Goal: Task Accomplishment & Management: Use online tool/utility

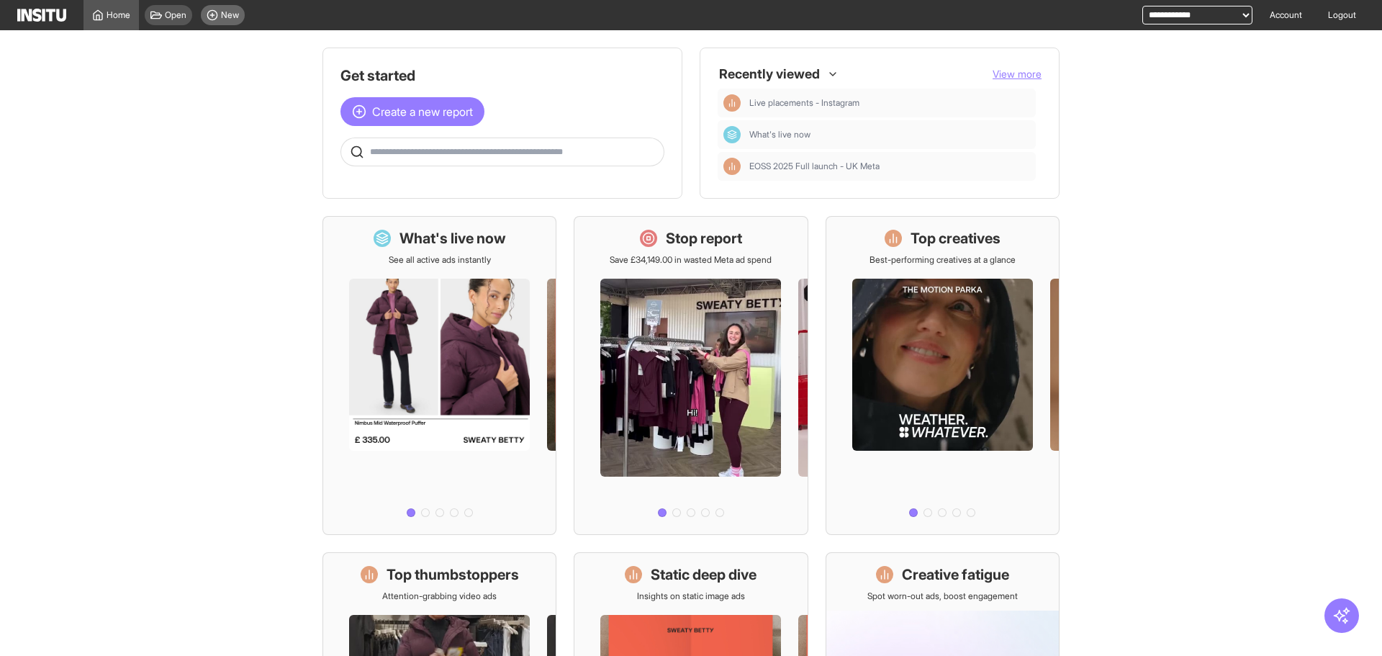
click at [212, 17] on line at bounding box center [212, 15] width 0 height 4
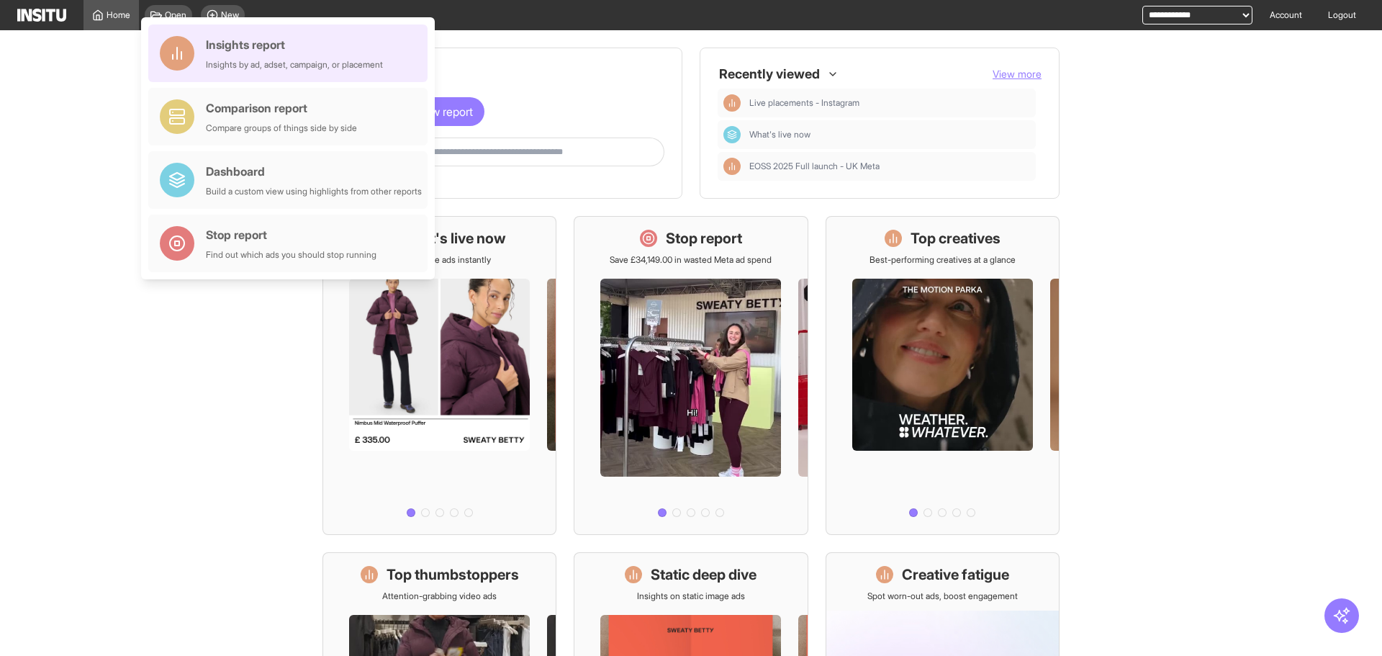
click at [253, 55] on div "Insights report Insights by ad, adset, campaign, or placement" at bounding box center [294, 53] width 177 height 35
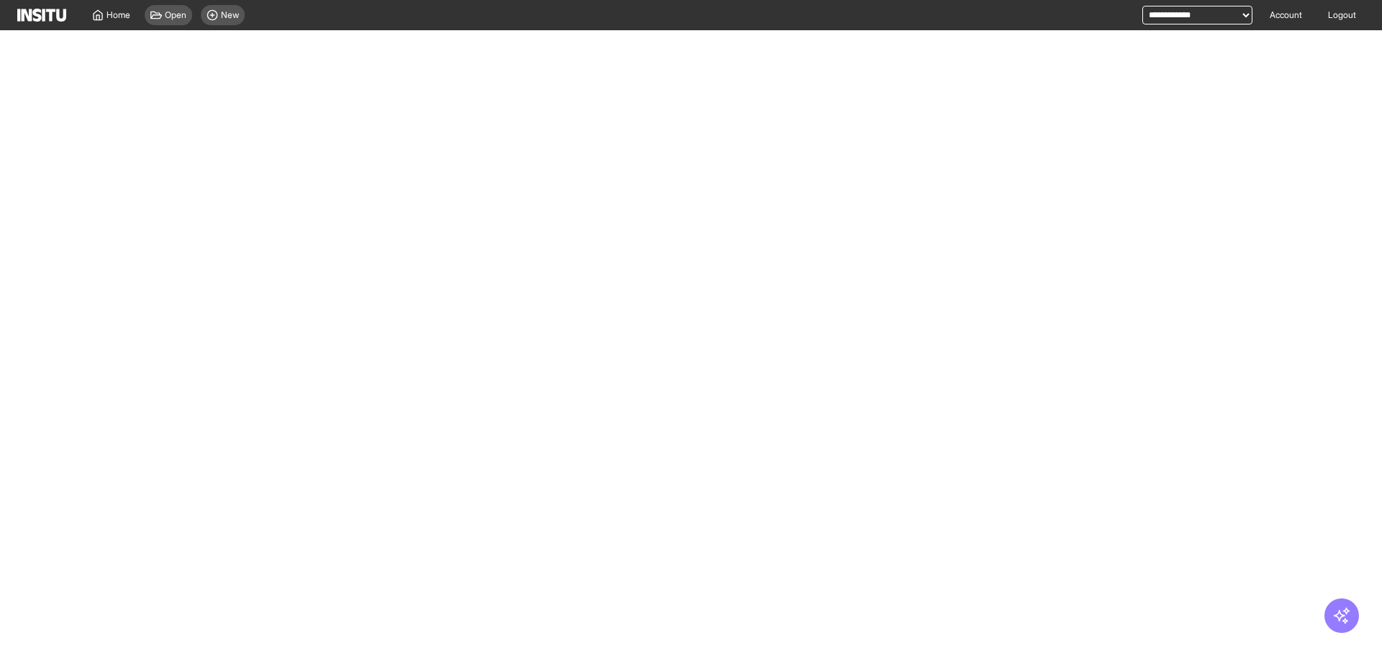
select select "**"
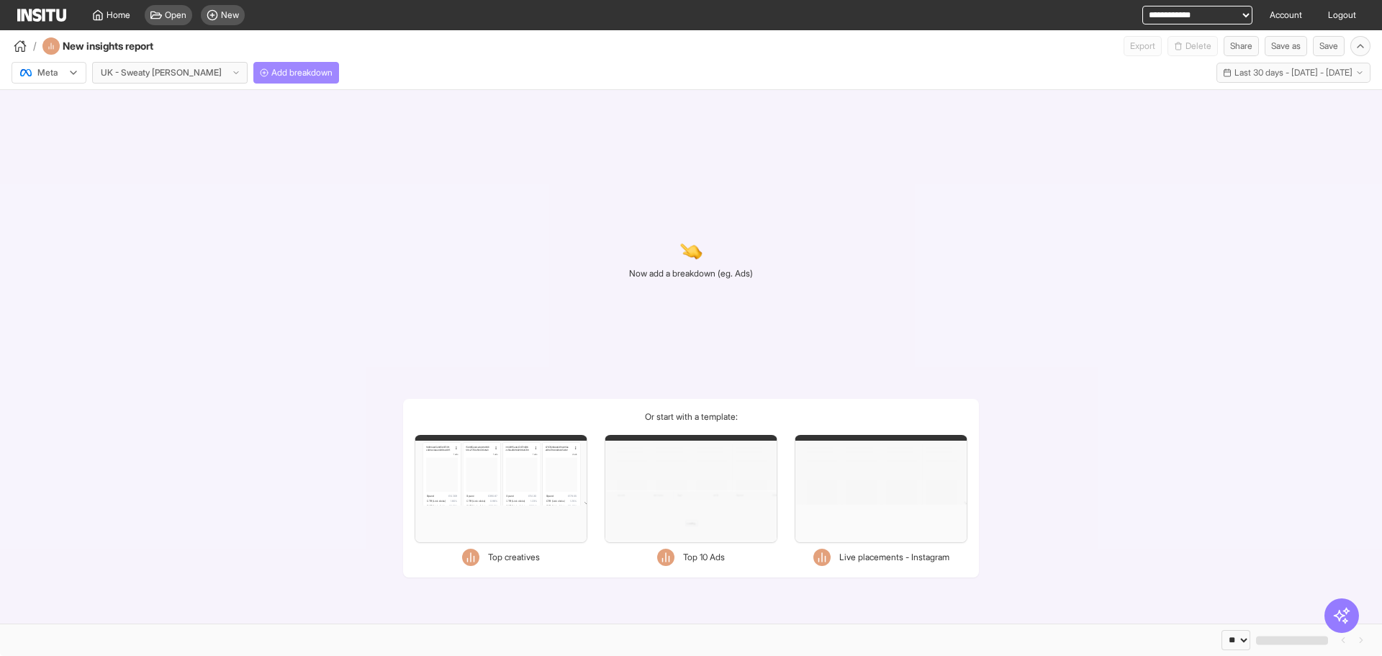
click at [253, 80] on button "Add breakdown" at bounding box center [296, 73] width 86 height 22
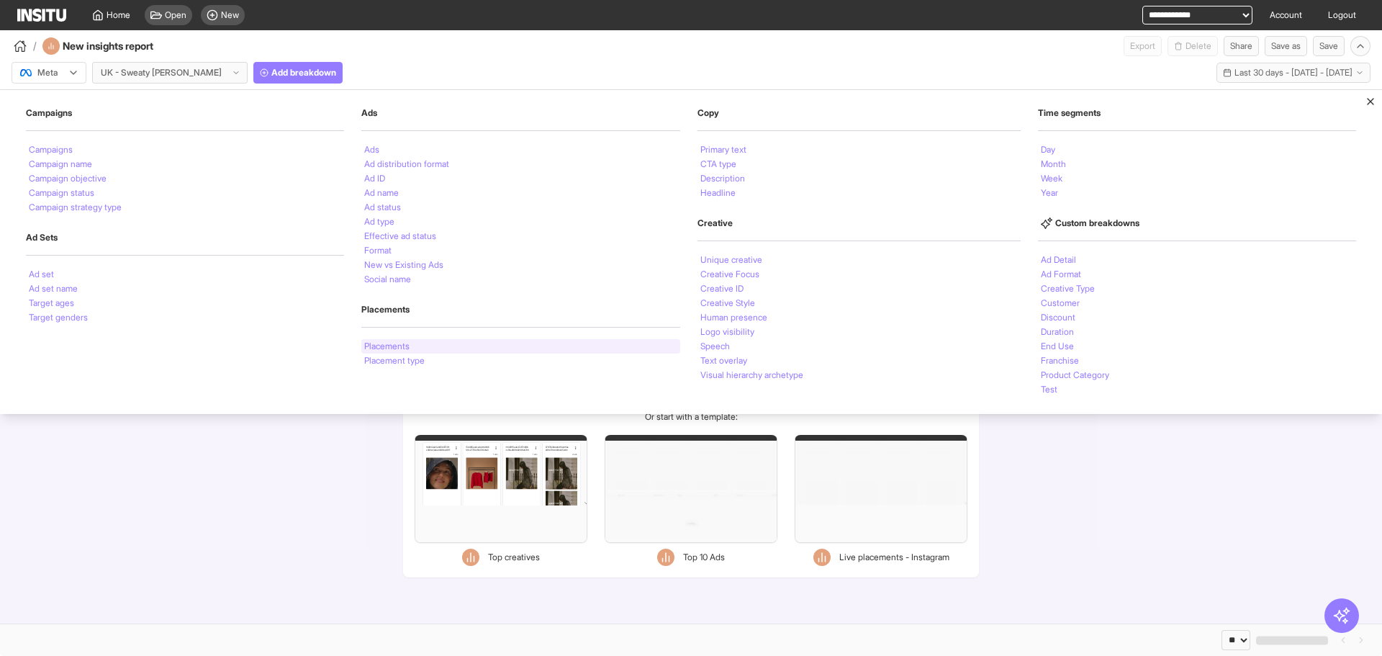
click at [364, 342] on li "Placements" at bounding box center [386, 346] width 45 height 9
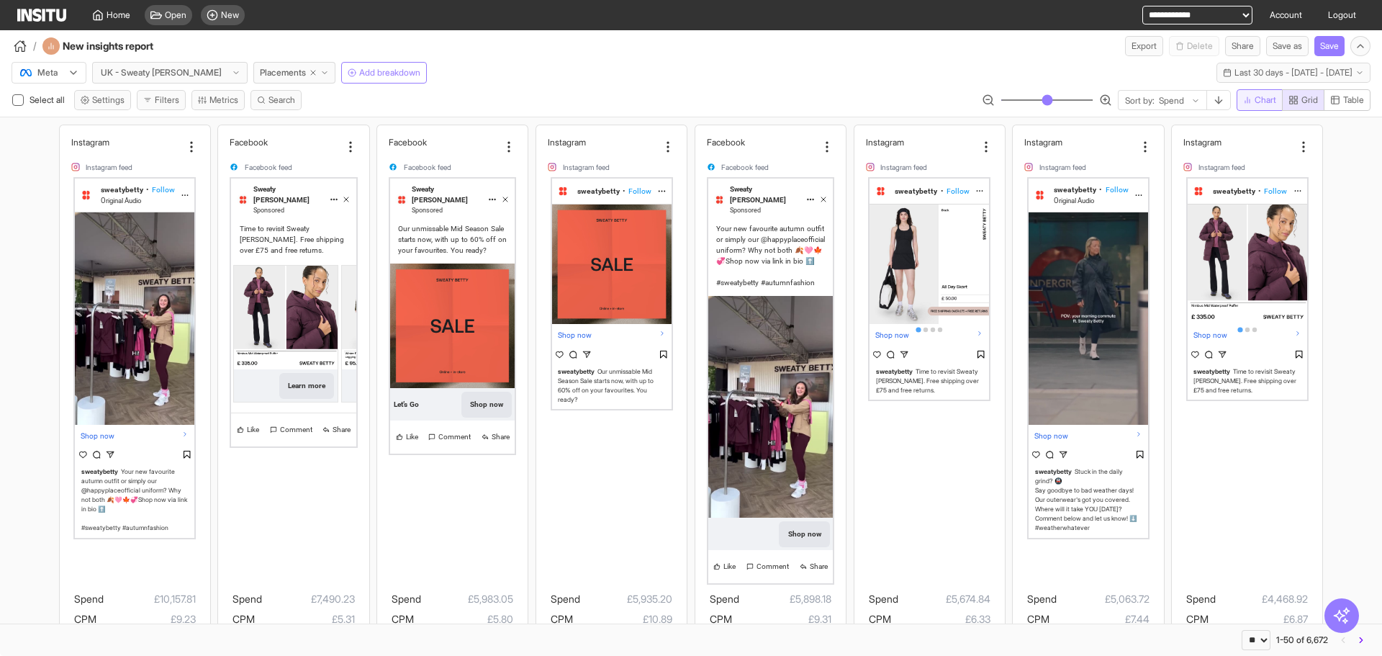
click at [1245, 107] on button "Chart" at bounding box center [1260, 100] width 46 height 22
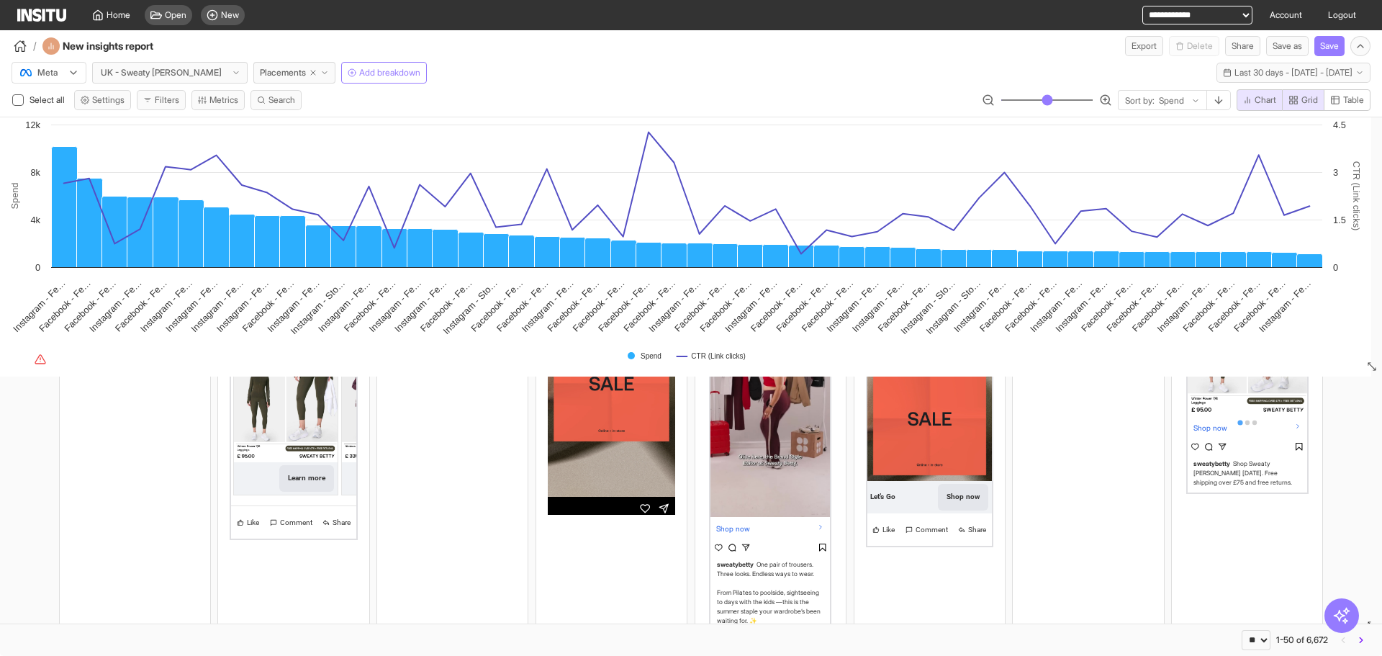
scroll to position [792, 0]
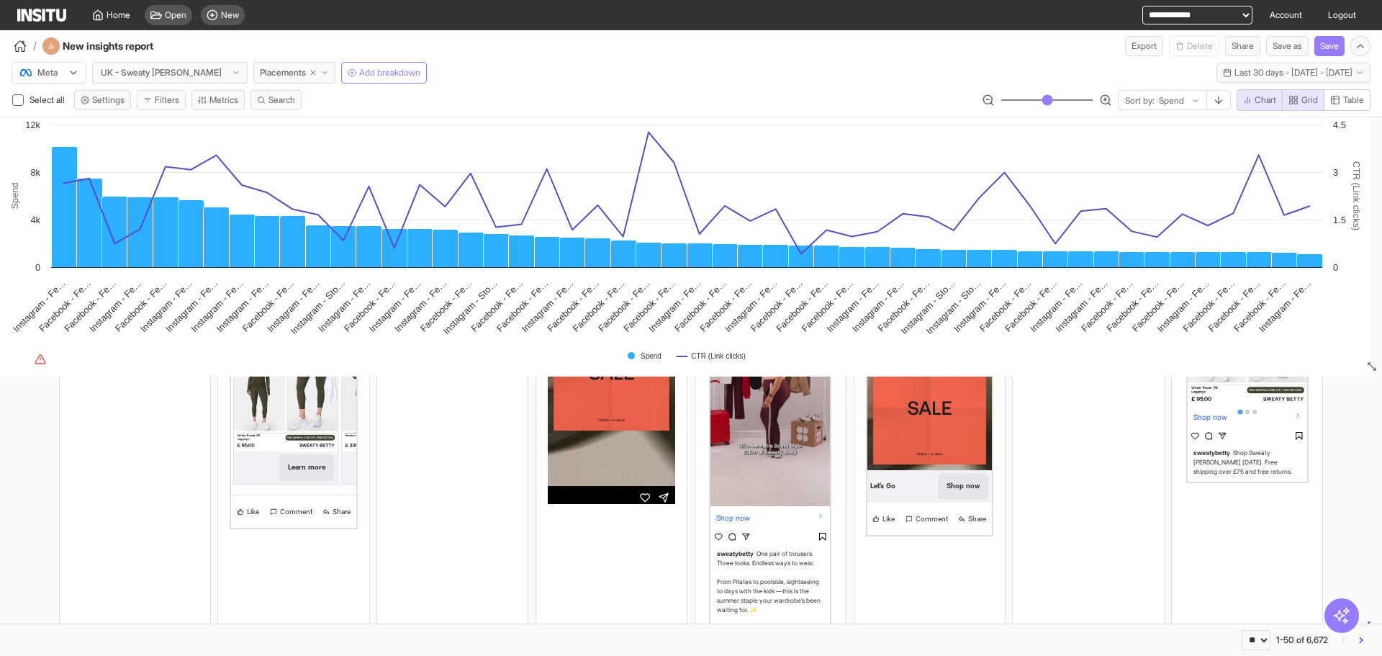
drag, startPoint x: 253, startPoint y: 78, endPoint x: 259, endPoint y: 87, distance: 11.0
click at [260, 75] on span "Placements" at bounding box center [283, 73] width 46 height 12
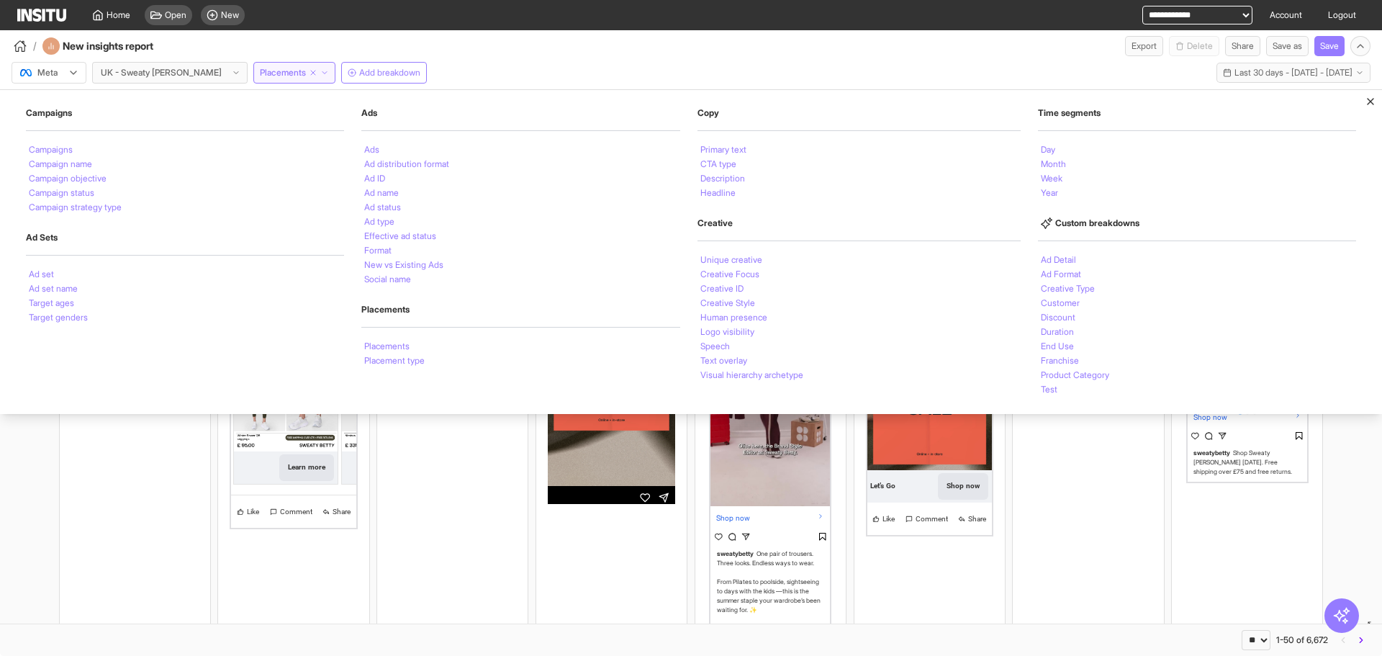
click at [867, 17] on div "**********" at bounding box center [691, 15] width 1348 height 30
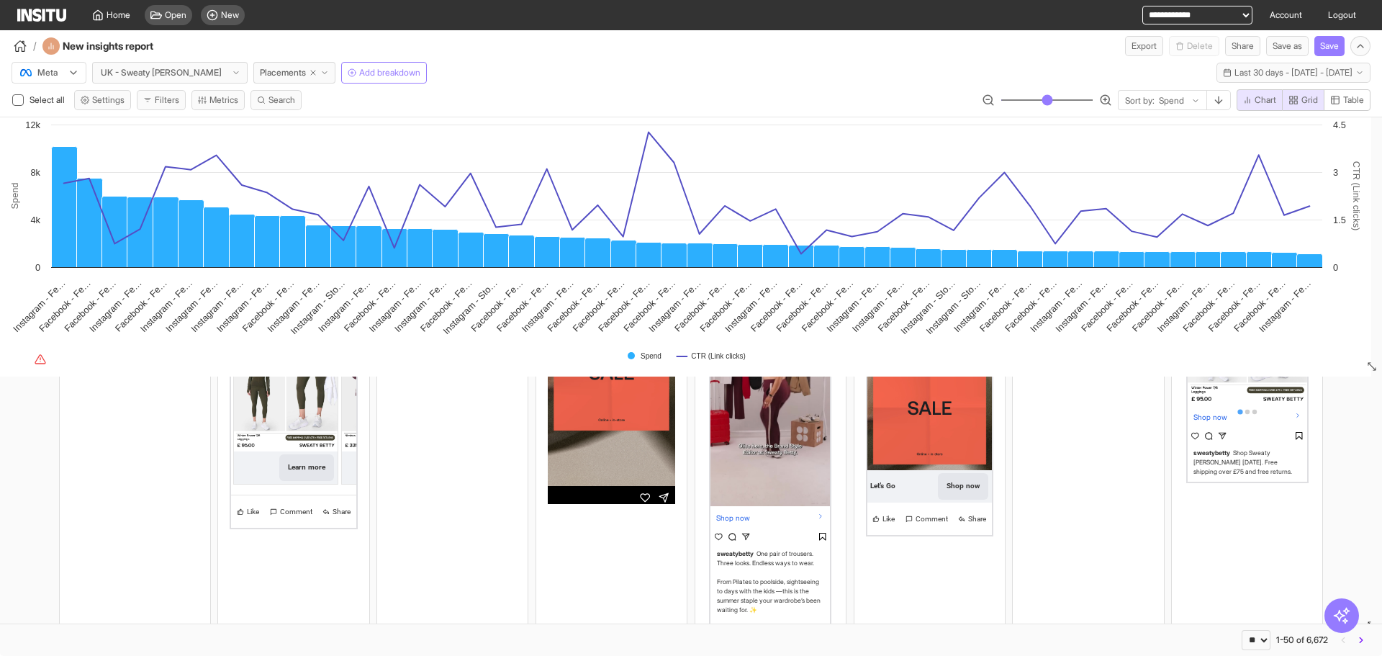
click at [209, 71] on div "Meta UK - Sweaty [PERSON_NAME] Placements Add breakdown" at bounding box center [219, 73] width 415 height 22
click at [253, 70] on button "Placements" at bounding box center [294, 73] width 82 height 22
click at [556, 53] on div "/ New insights report Export Delete Share Save as Save" at bounding box center [691, 43] width 1382 height 26
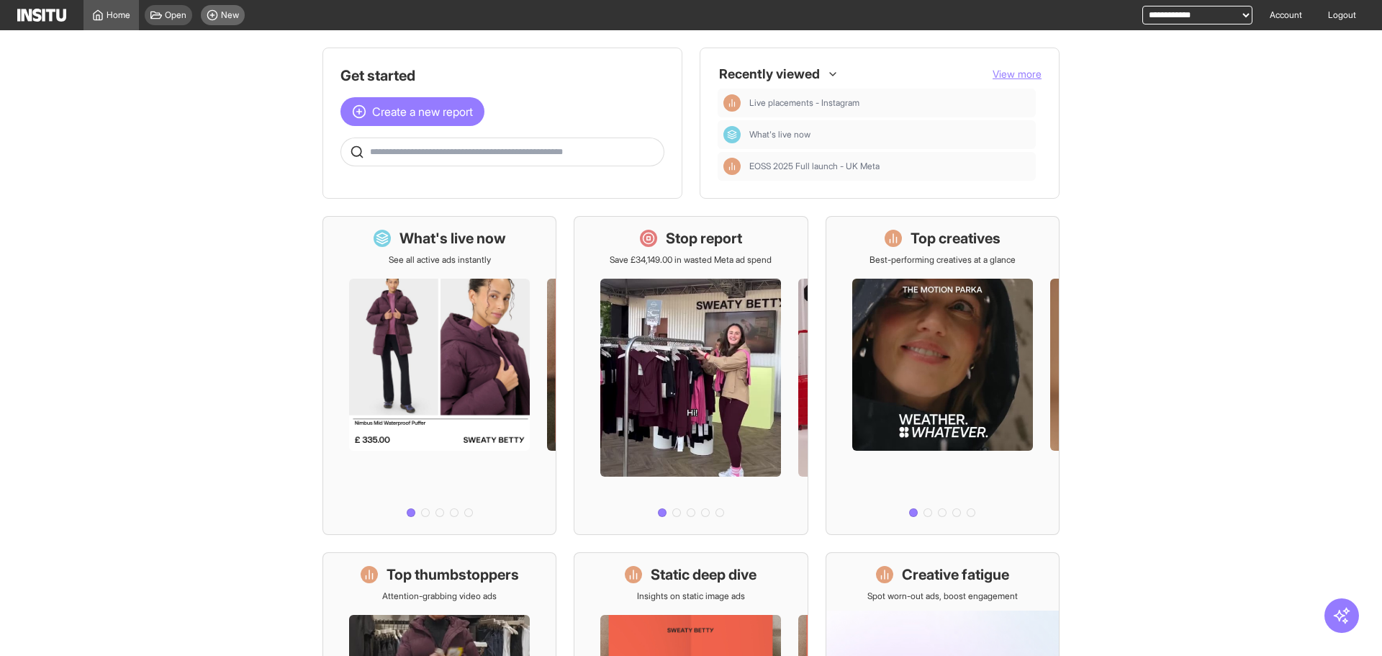
click at [211, 9] on icon at bounding box center [213, 15] width 12 height 12
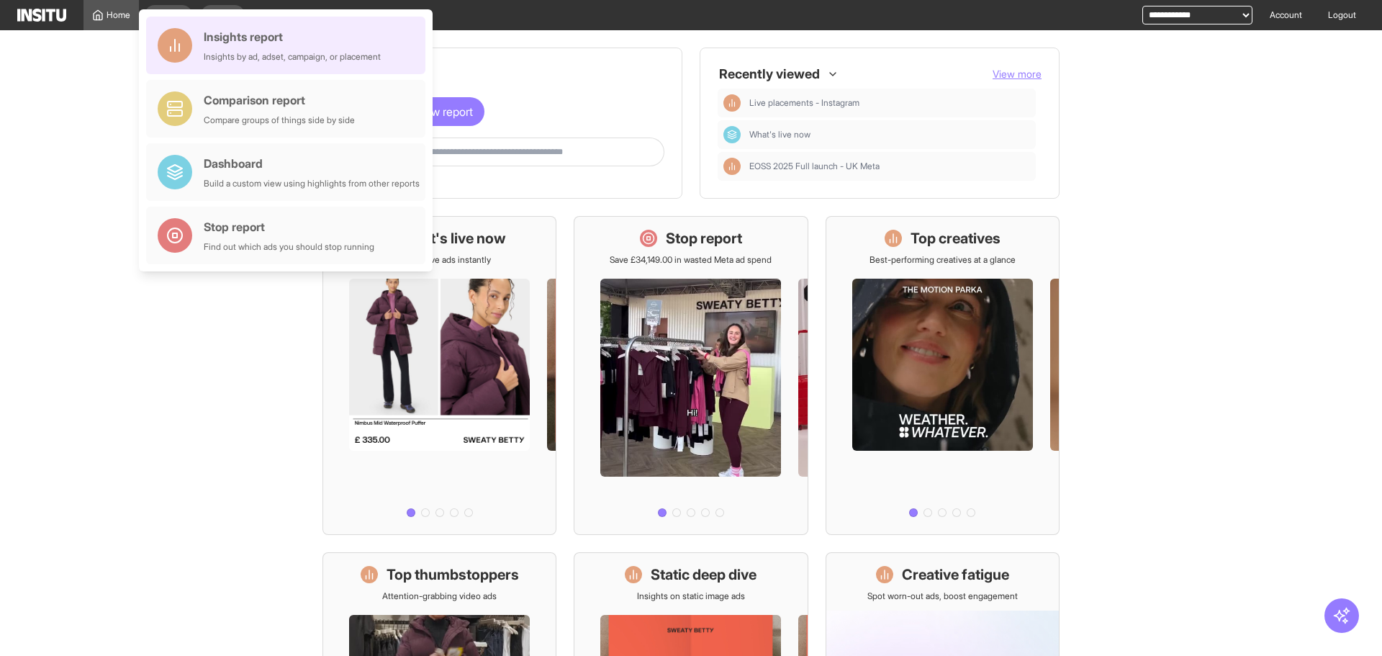
click at [273, 48] on div "Insights report Insights by ad, adset, campaign, or placement" at bounding box center [292, 45] width 177 height 35
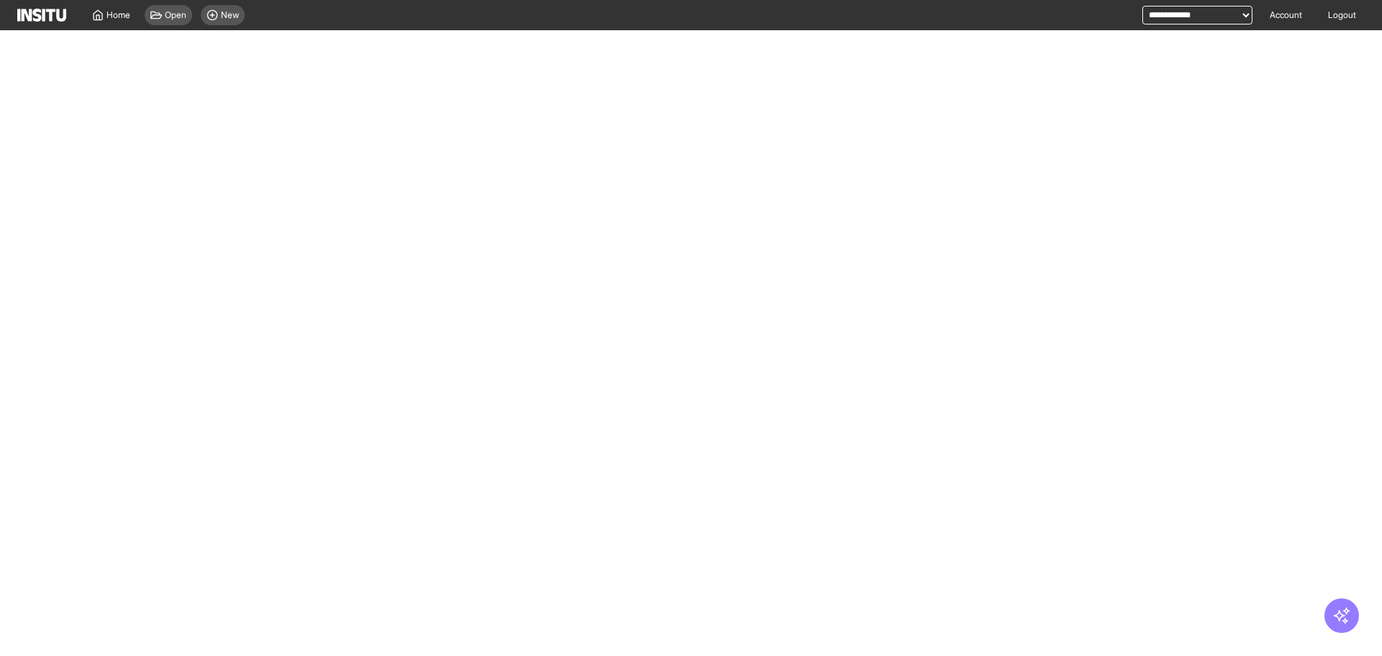
select select "**"
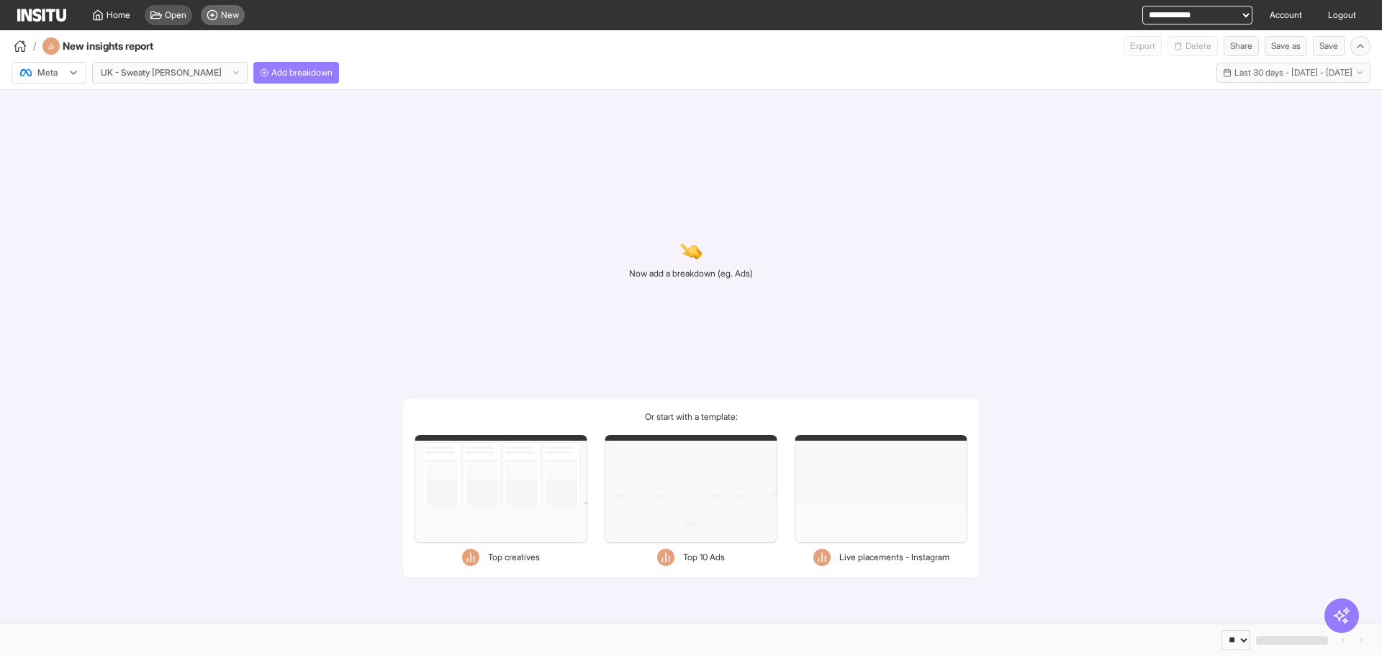
click at [221, 15] on span "New" at bounding box center [230, 15] width 18 height 12
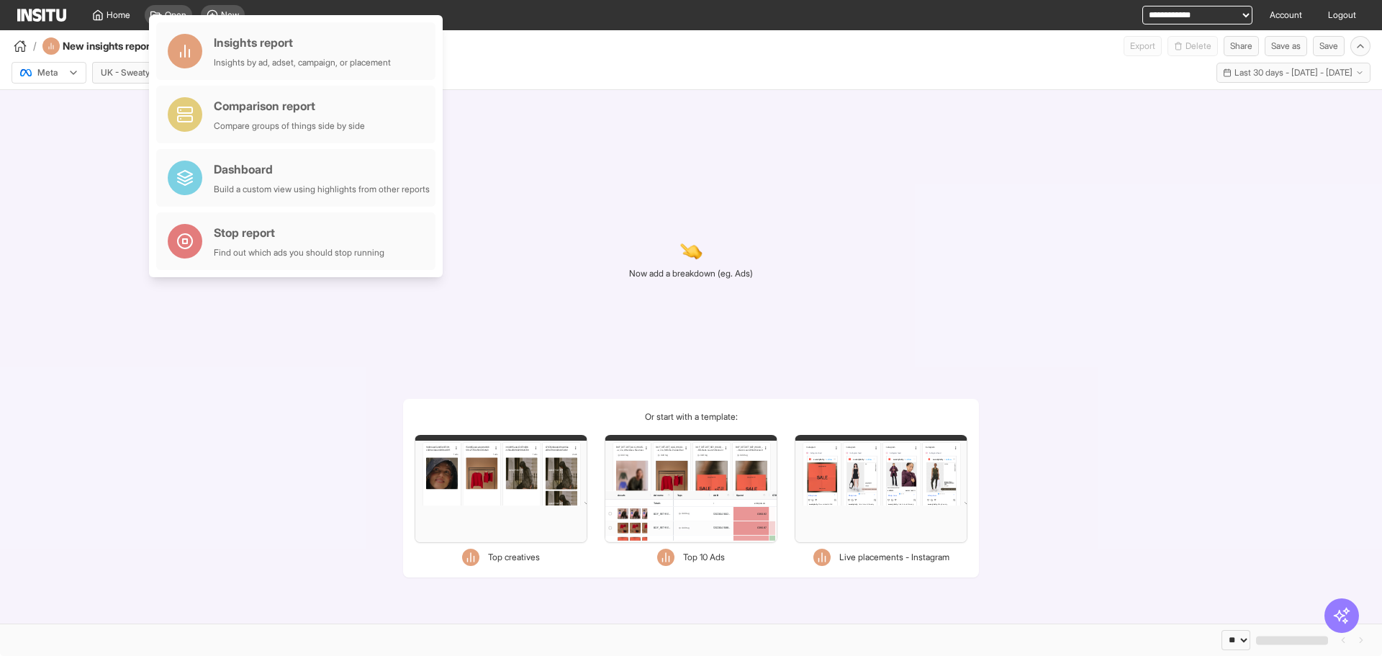
click at [60, 78] on div "Meta" at bounding box center [42, 73] width 46 height 14
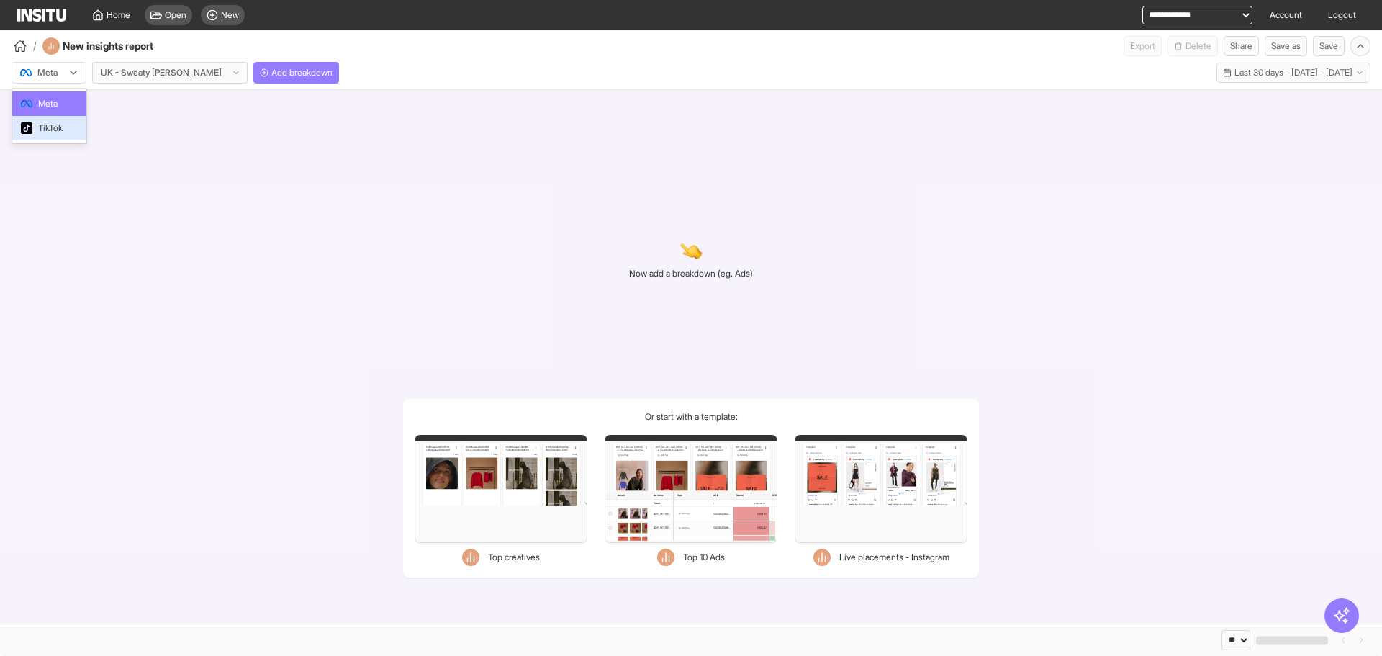
click at [40, 122] on span "TikTok" at bounding box center [50, 128] width 24 height 13
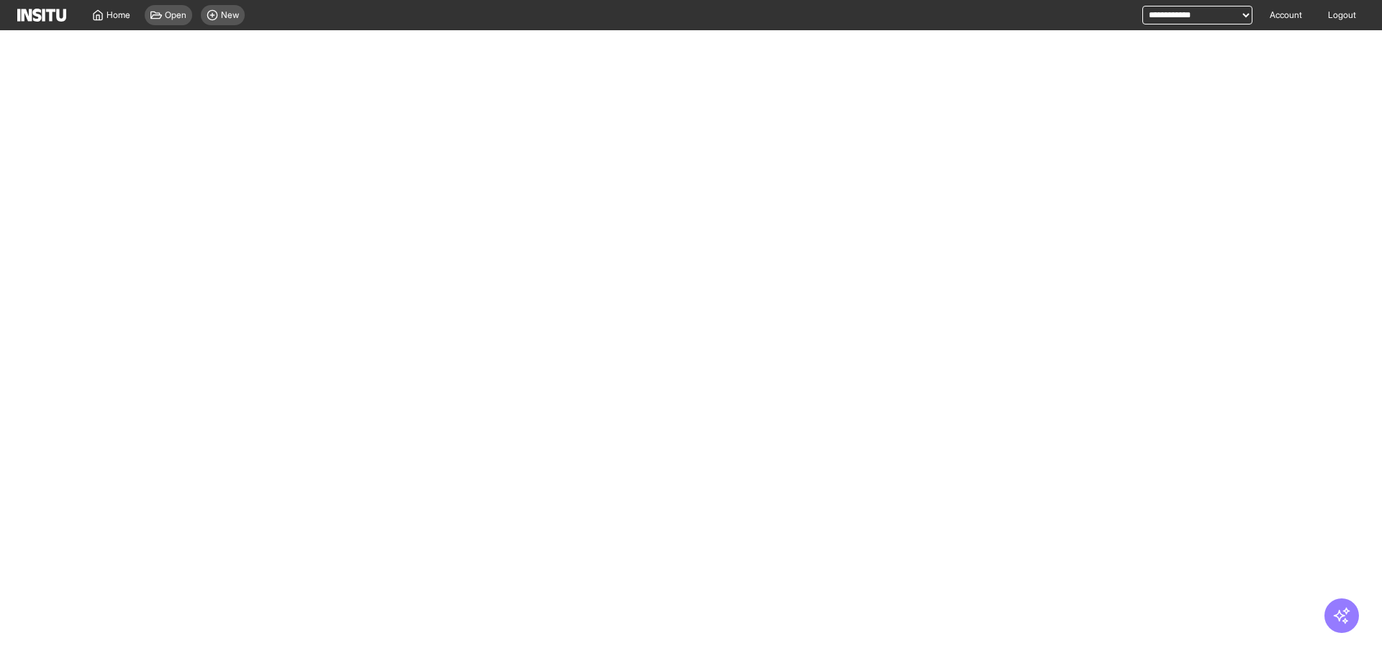
select select "**"
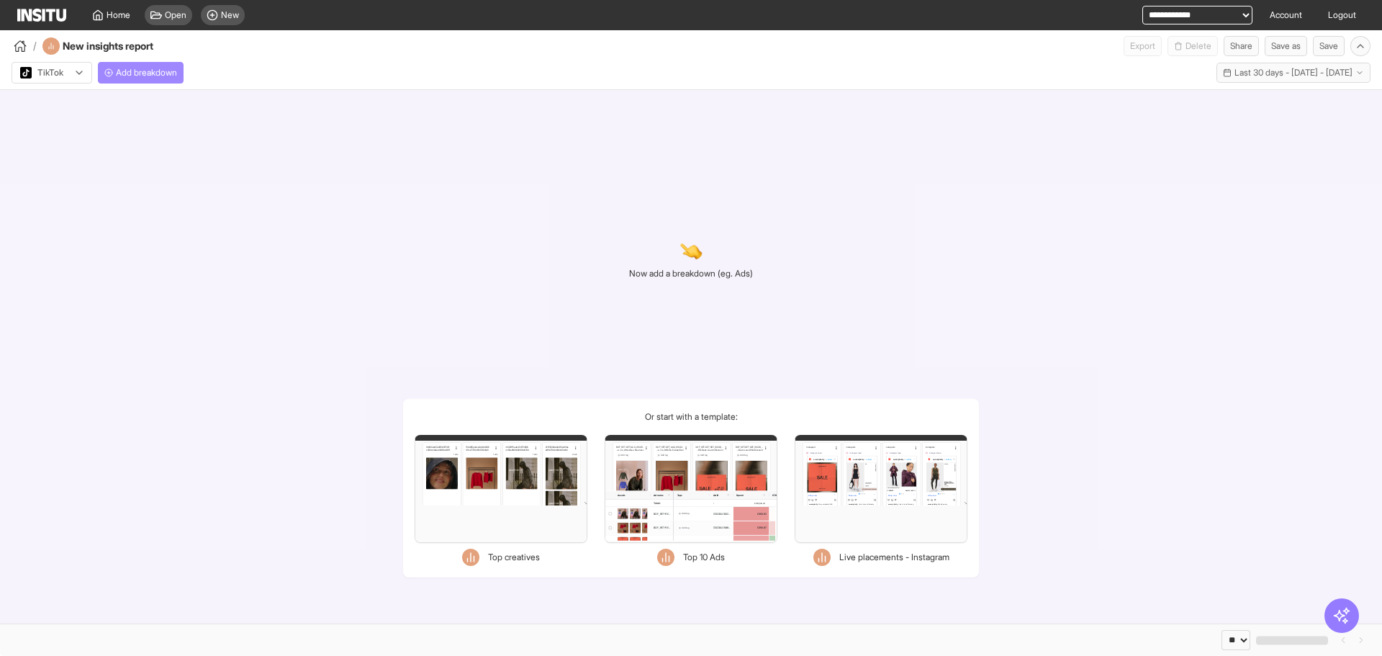
click at [138, 67] on span "Add breakdown" at bounding box center [146, 73] width 61 height 12
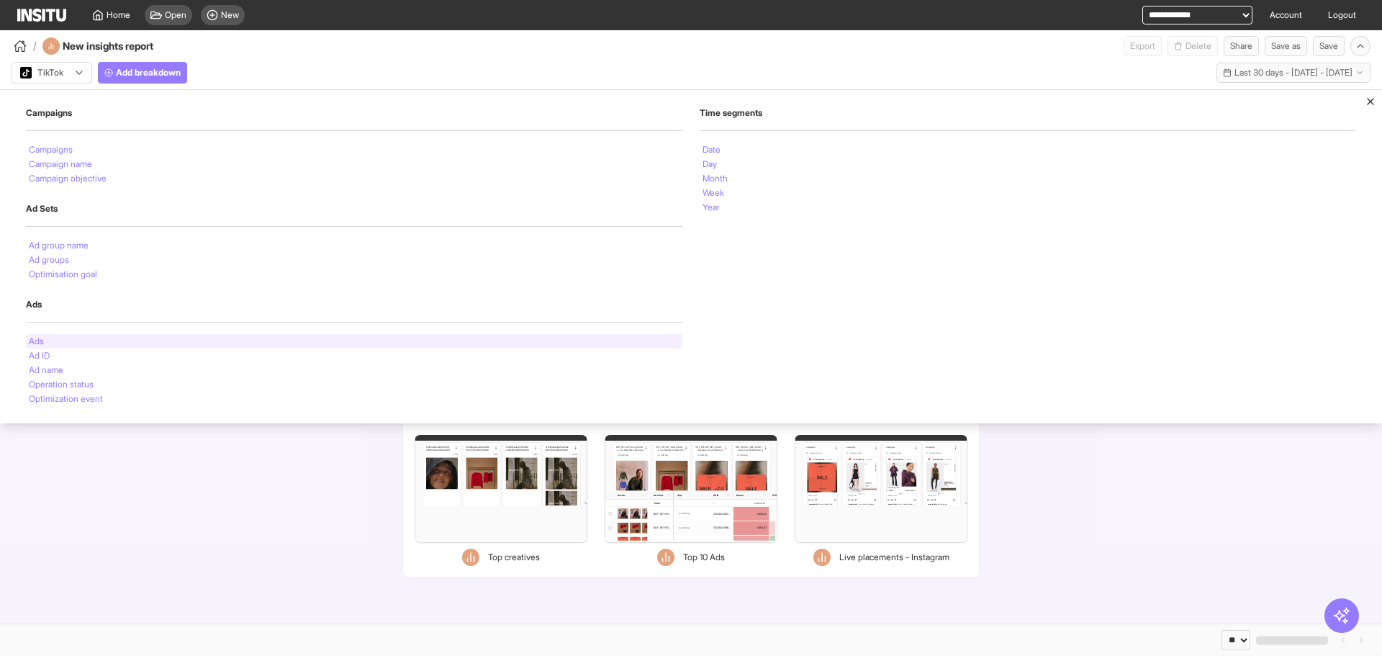
click at [207, 341] on div "Ads" at bounding box center [354, 341] width 657 height 14
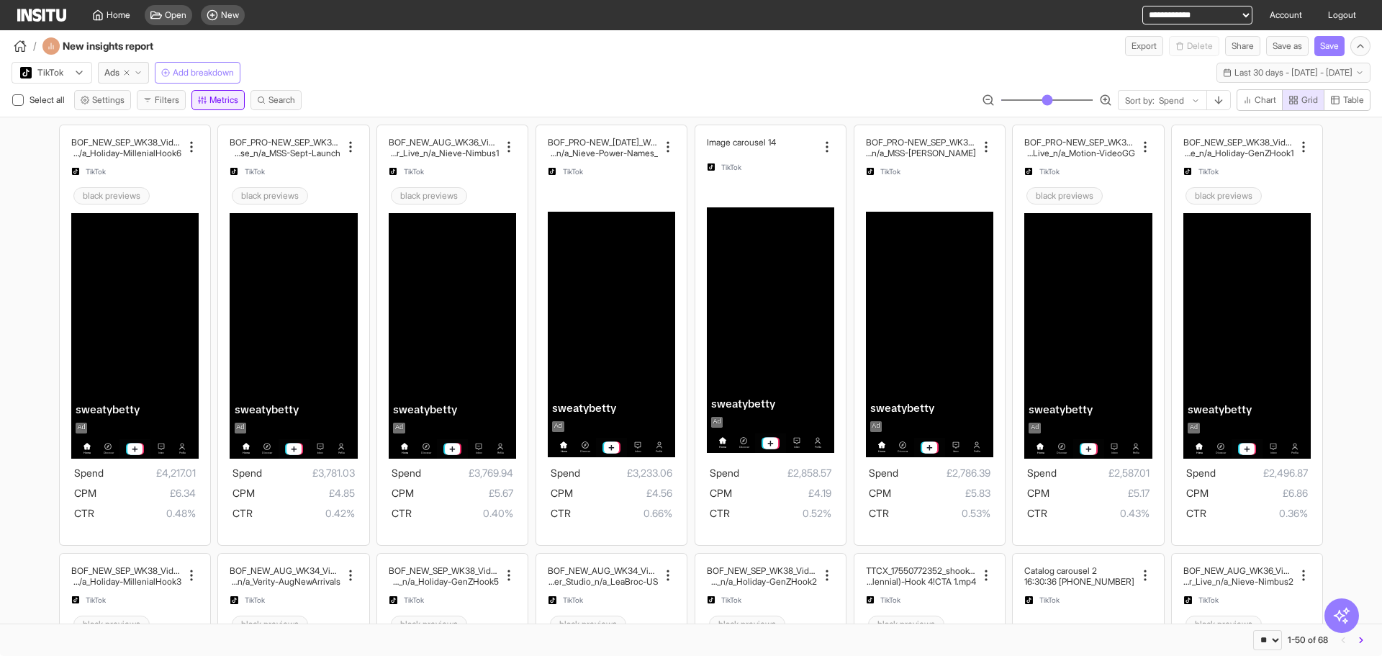
click at [223, 107] on button "Metrics" at bounding box center [217, 100] width 53 height 20
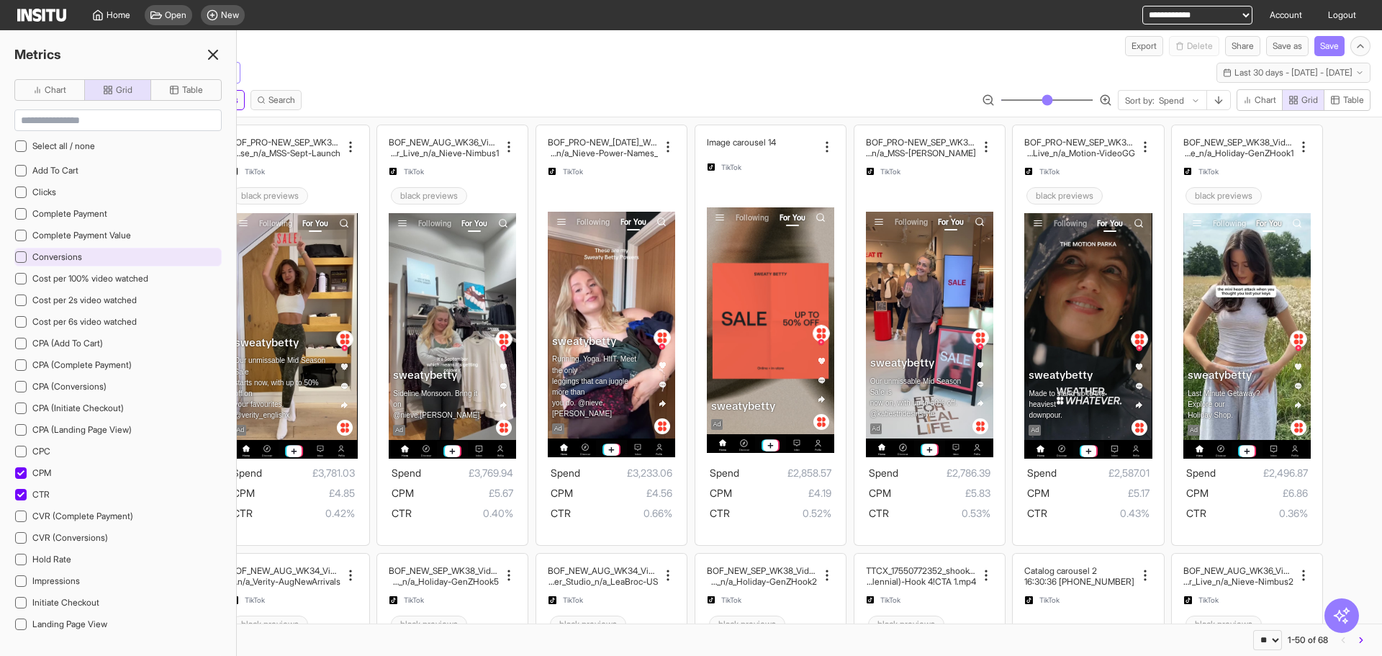
click at [52, 262] on span "Conversions" at bounding box center [57, 257] width 50 height 12
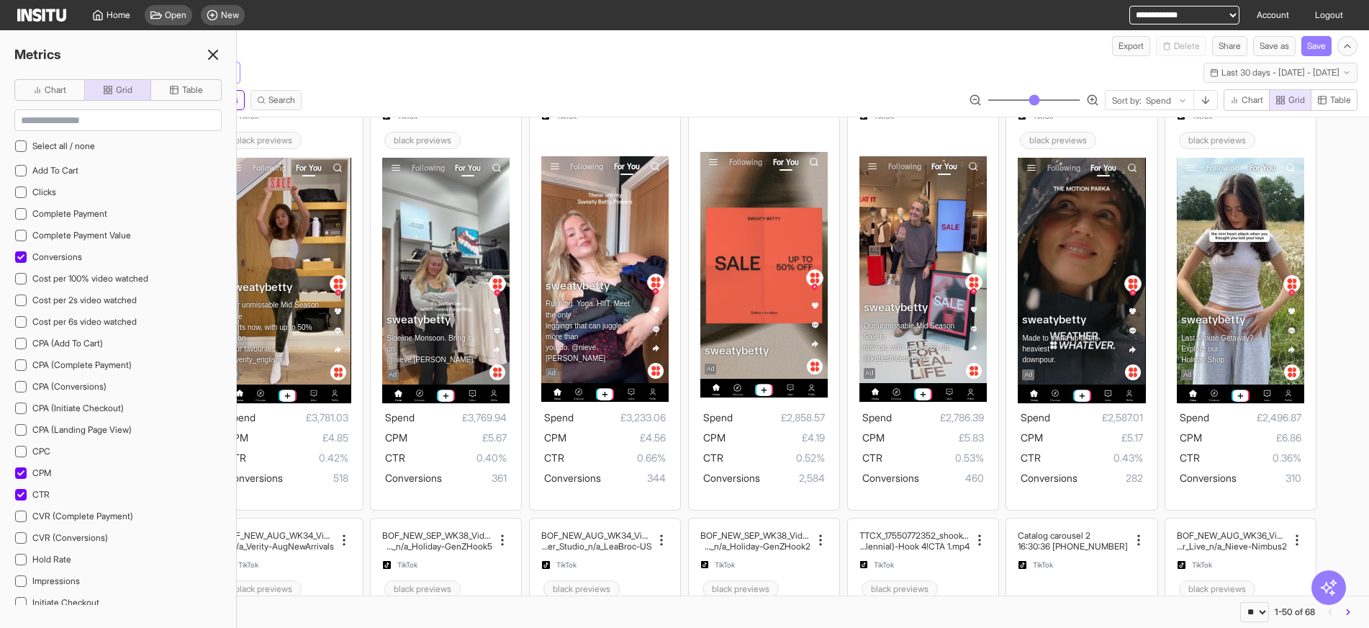
scroll to position [288, 0]
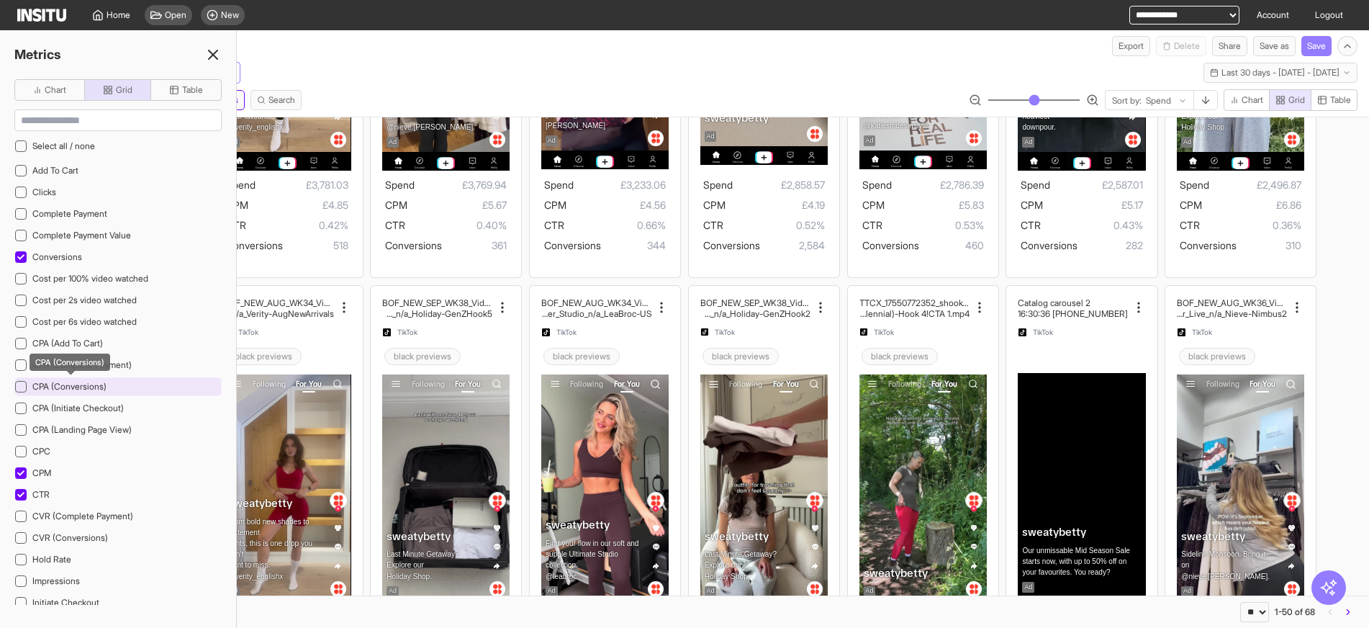
click at [47, 390] on span "CPA (Conversions)" at bounding box center [69, 386] width 74 height 11
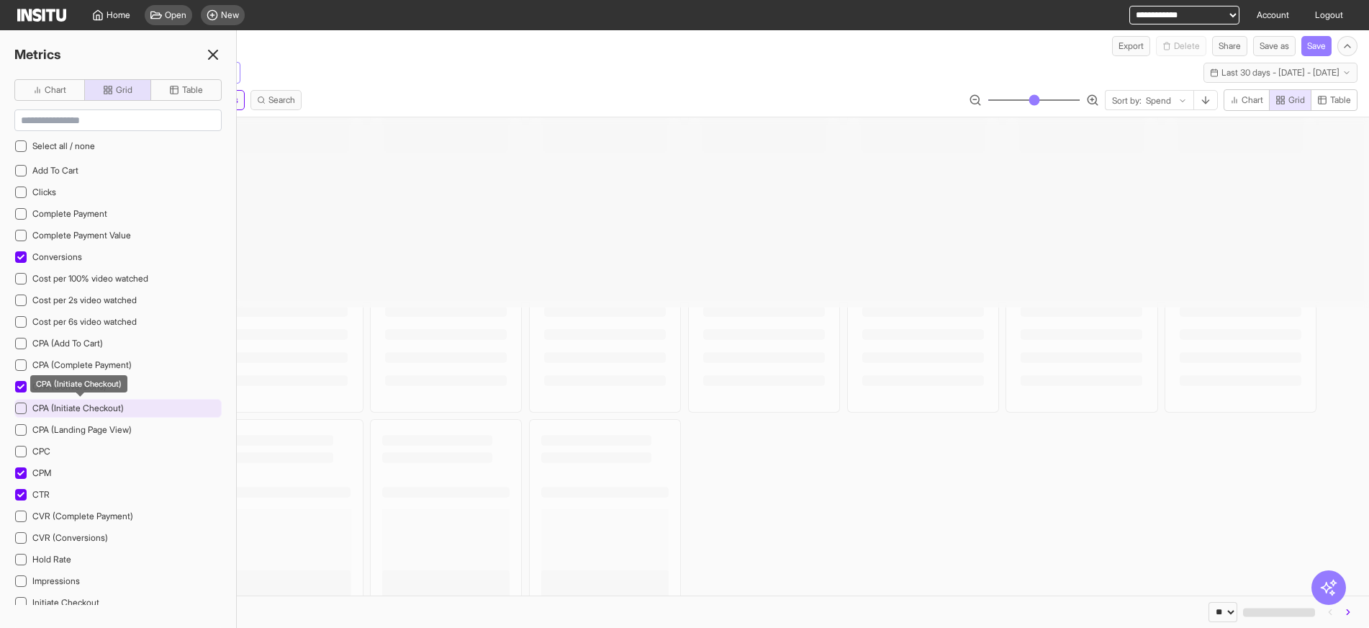
click at [41, 409] on span "CPA (Initiate Checkout)" at bounding box center [77, 407] width 91 height 11
click at [44, 436] on div "CPA (Landing Page View)" at bounding box center [117, 429] width 207 height 19
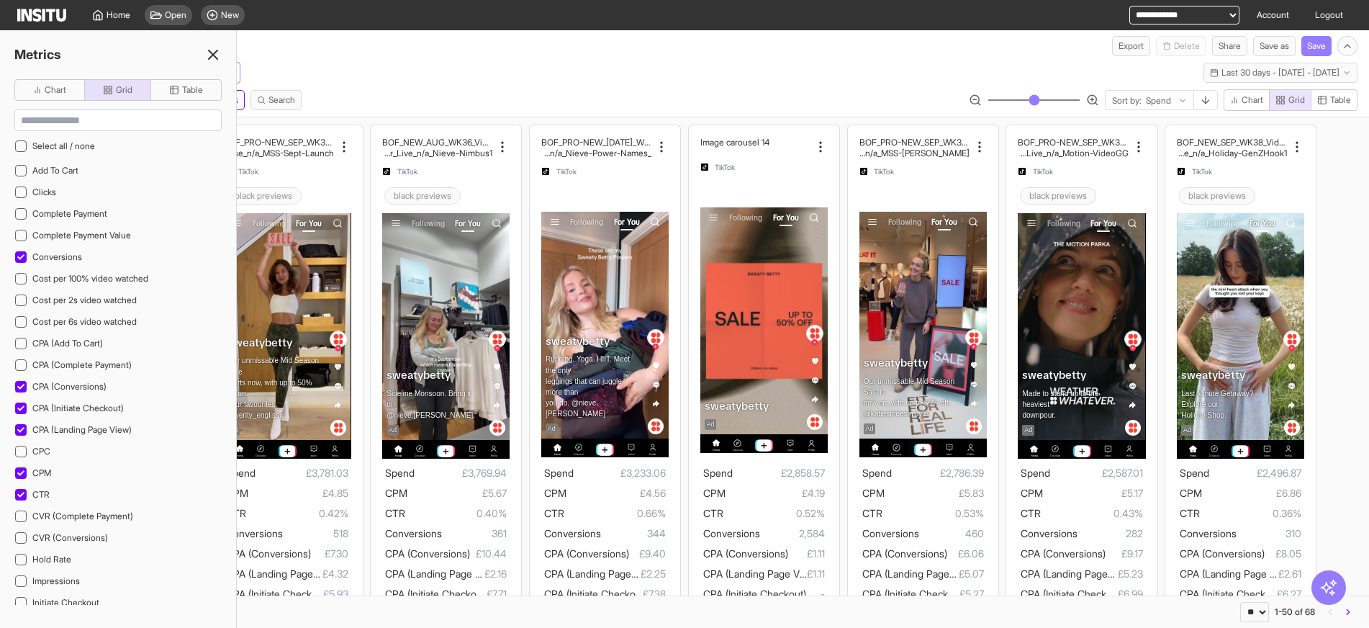
click at [205, 49] on icon at bounding box center [212, 54] width 17 height 17
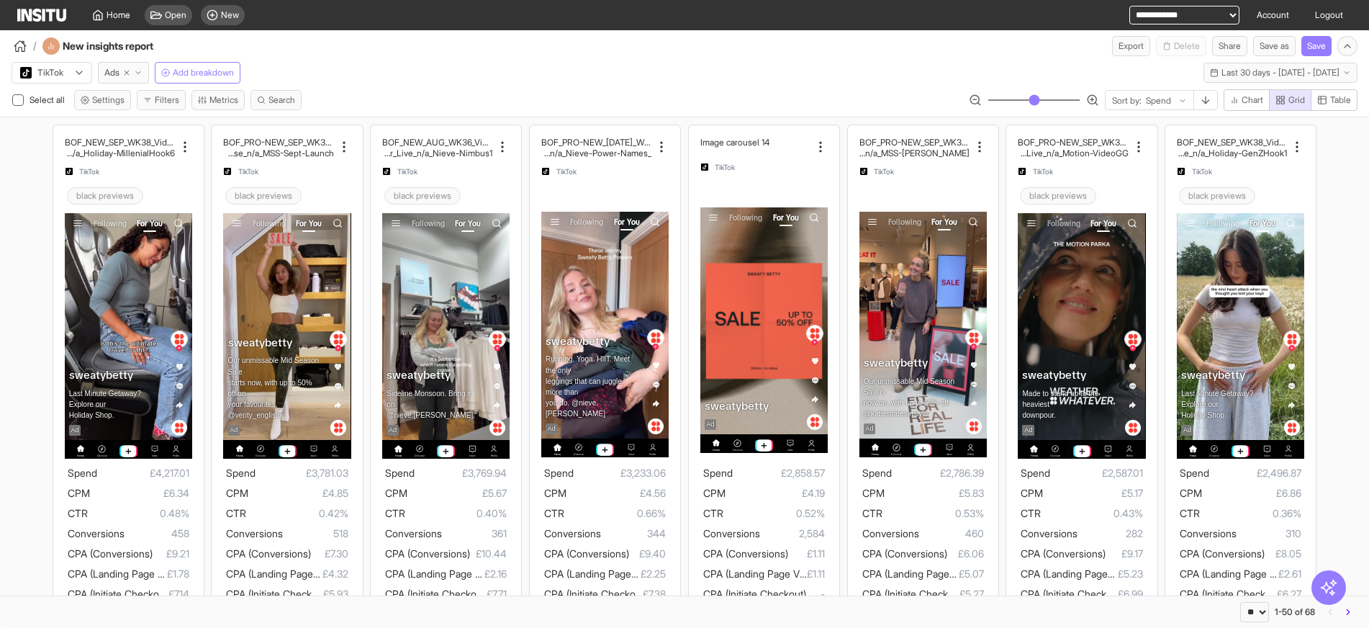
click at [1165, 19] on select "**********" at bounding box center [1184, 15] width 110 height 19
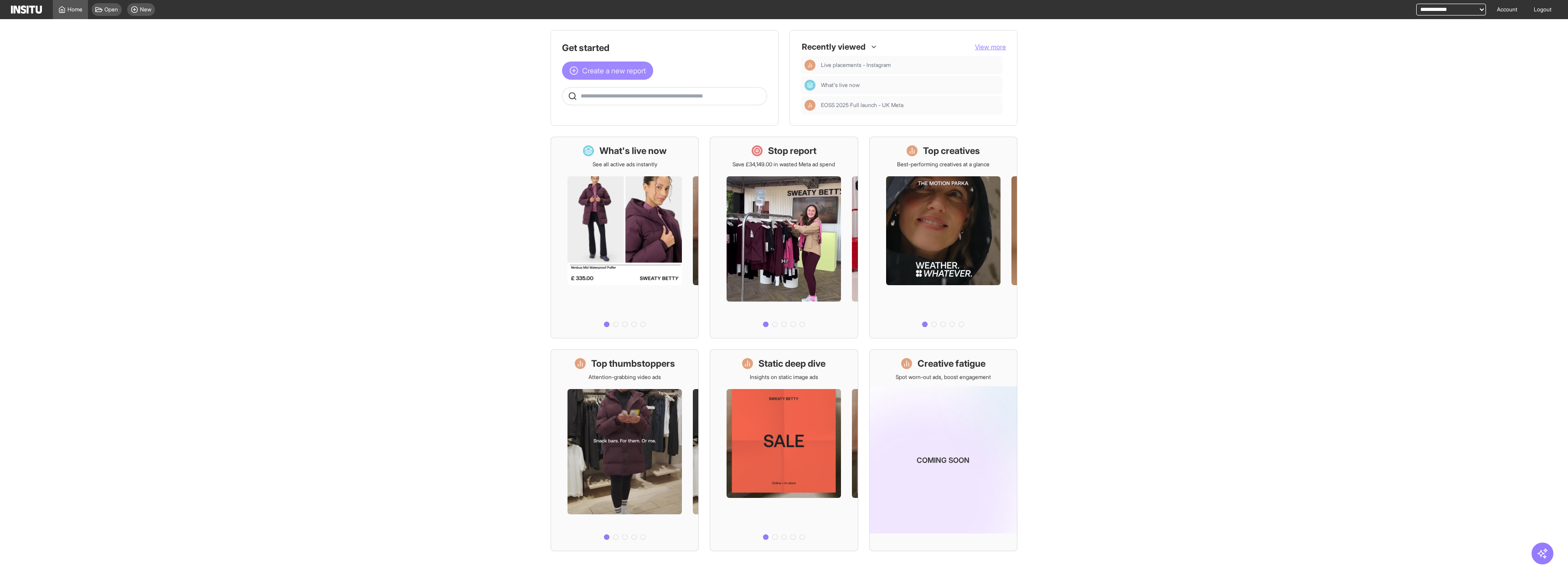
click at [628, 73] on span "Create a new report" at bounding box center [614, 70] width 64 height 11
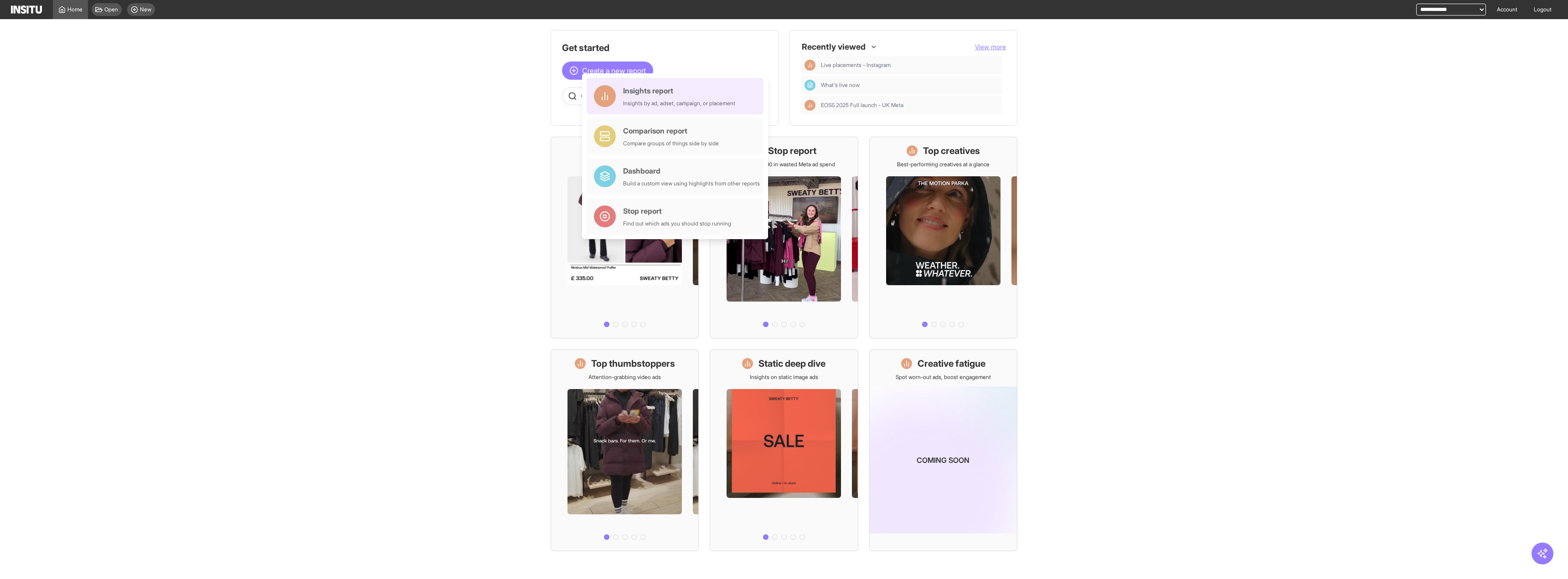
click at [626, 87] on div "Insights report" at bounding box center [679, 90] width 112 height 11
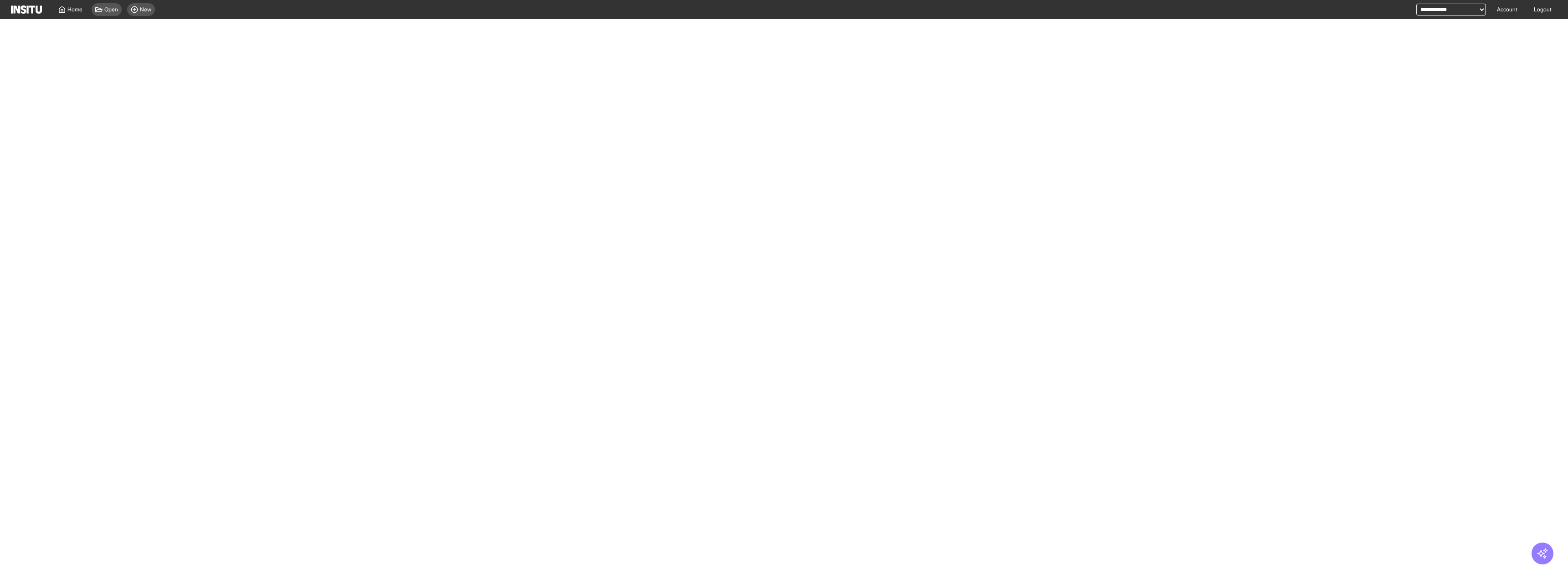
select select "**"
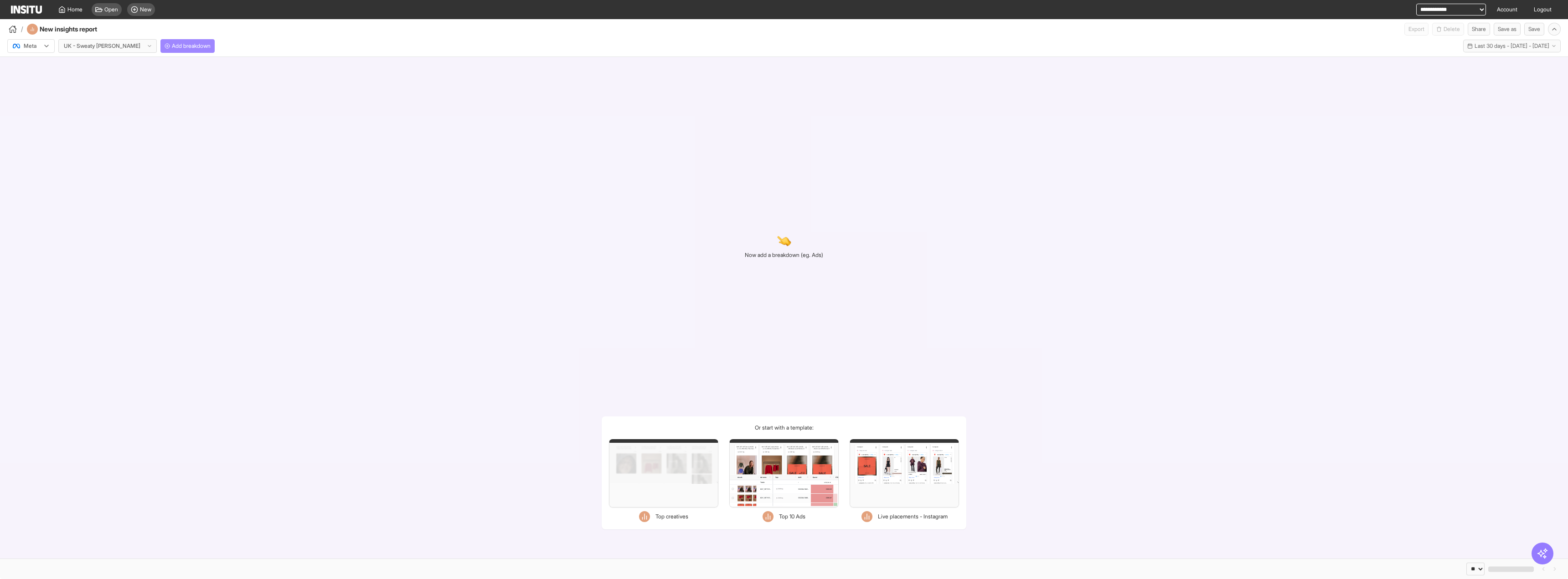
click at [178, 46] on span "Add breakdown" at bounding box center [191, 46] width 39 height 8
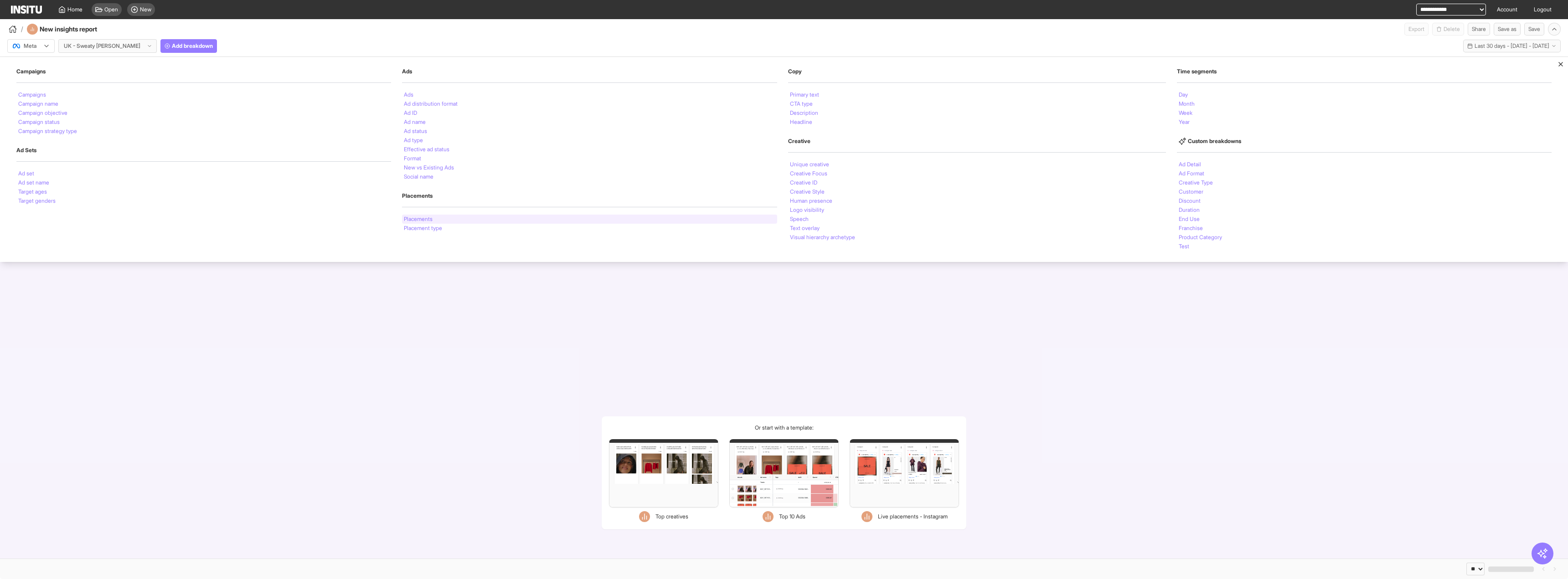
click at [420, 220] on li "Placements" at bounding box center [418, 219] width 28 height 6
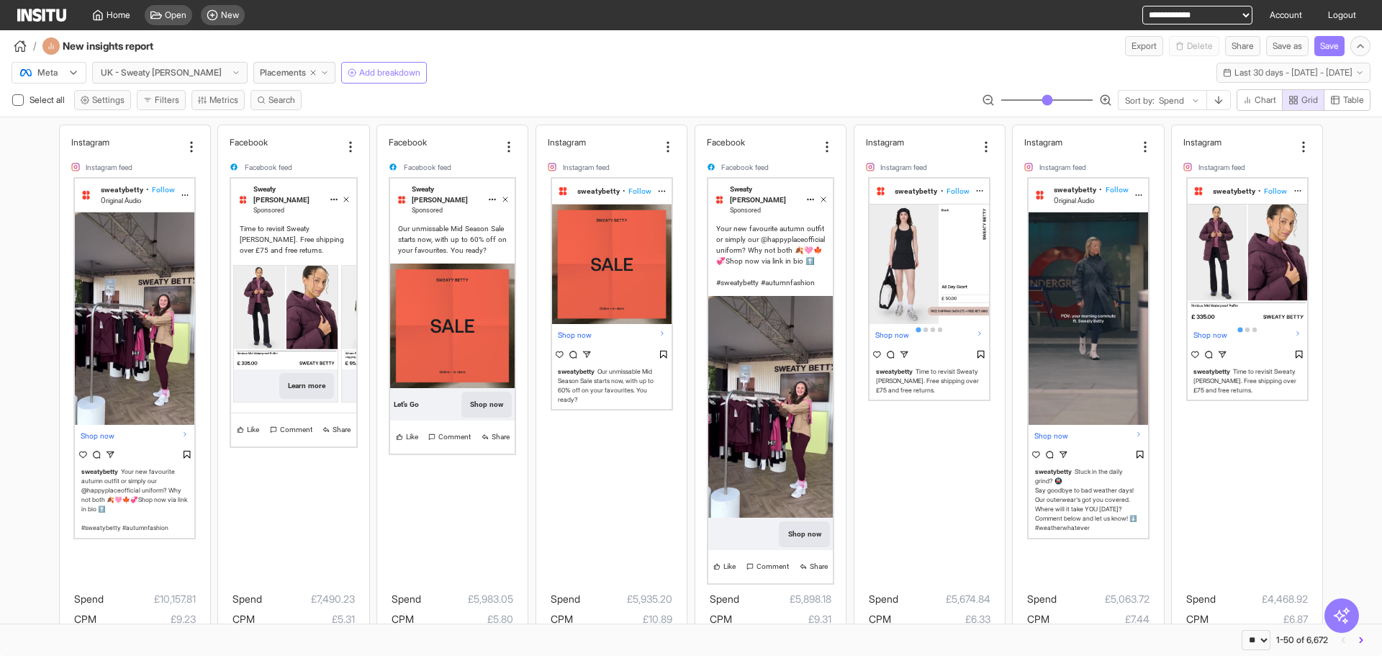
click at [1001, 106] on div at bounding box center [1047, 100] width 130 height 21
click at [1009, 99] on input "range" at bounding box center [1047, 99] width 93 height 1
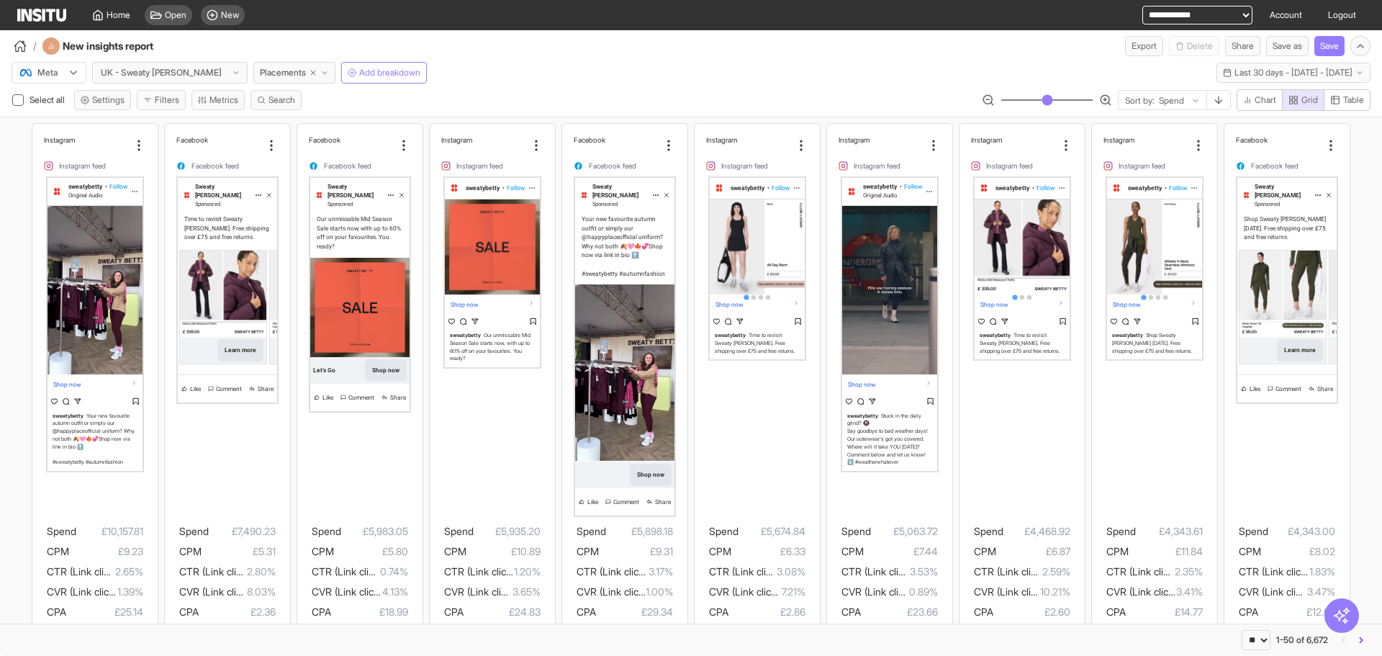
type input "**"
click at [1002, 101] on input "range" at bounding box center [1047, 99] width 93 height 1
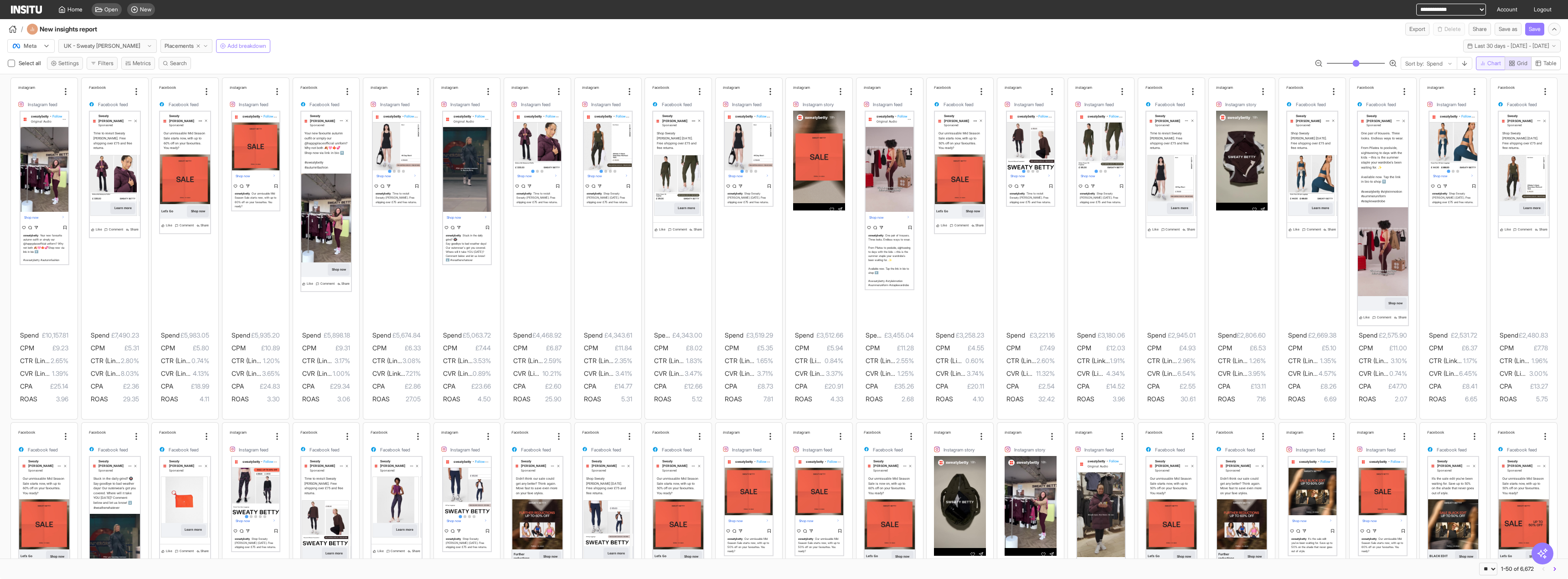
click at [875, 69] on button "Chart" at bounding box center [1491, 63] width 29 height 14
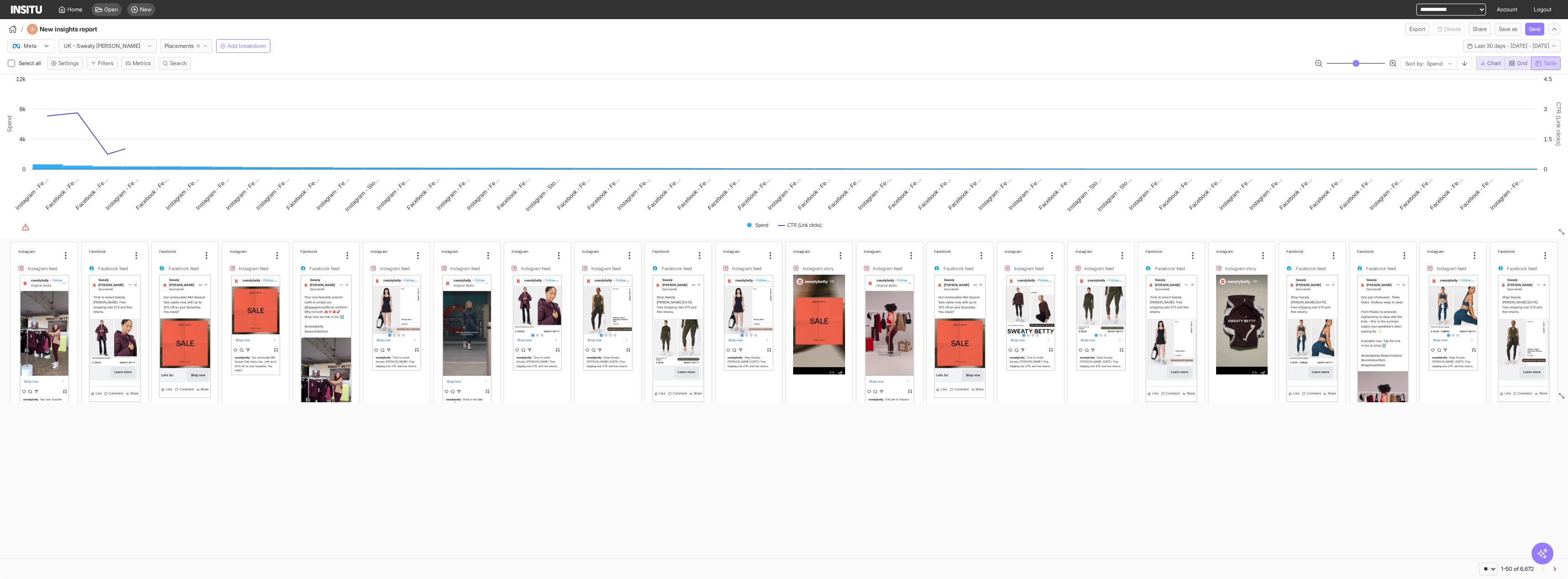
click at [875, 68] on button "Table" at bounding box center [1546, 63] width 30 height 14
click at [875, 66] on span "Grid" at bounding box center [1522, 63] width 11 height 8
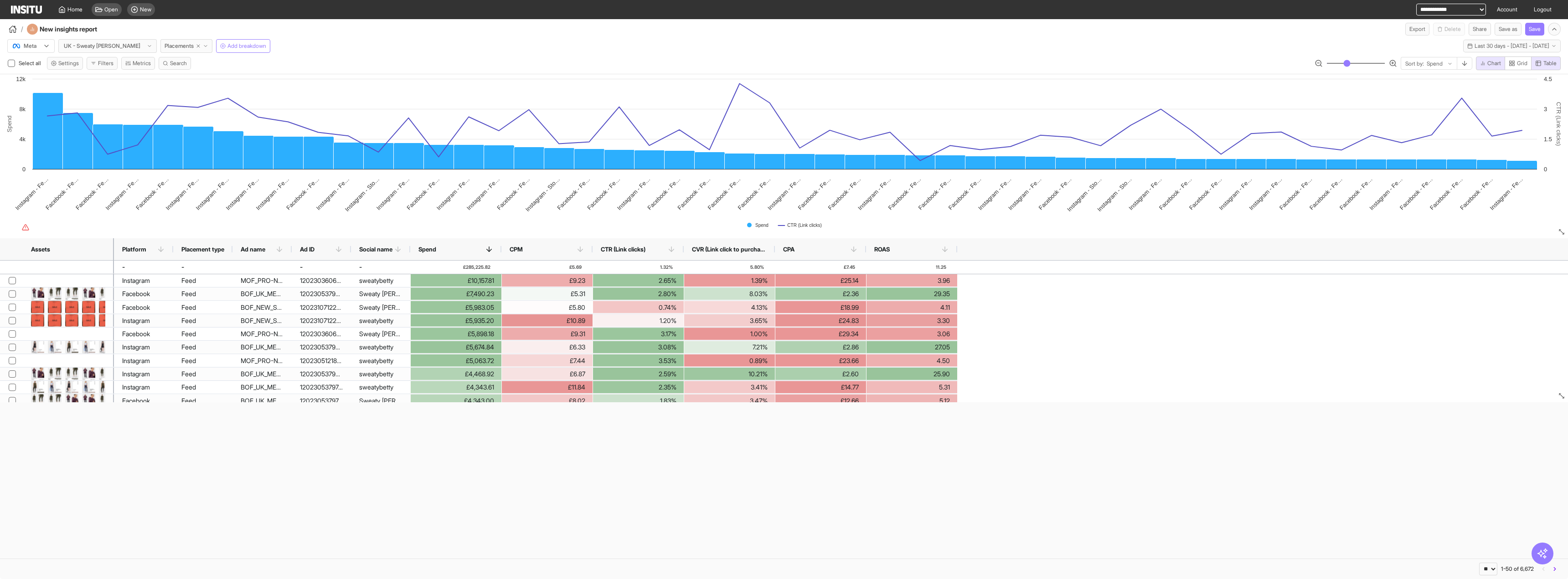
click at [875, 63] on span "Chart" at bounding box center [1495, 63] width 14 height 8
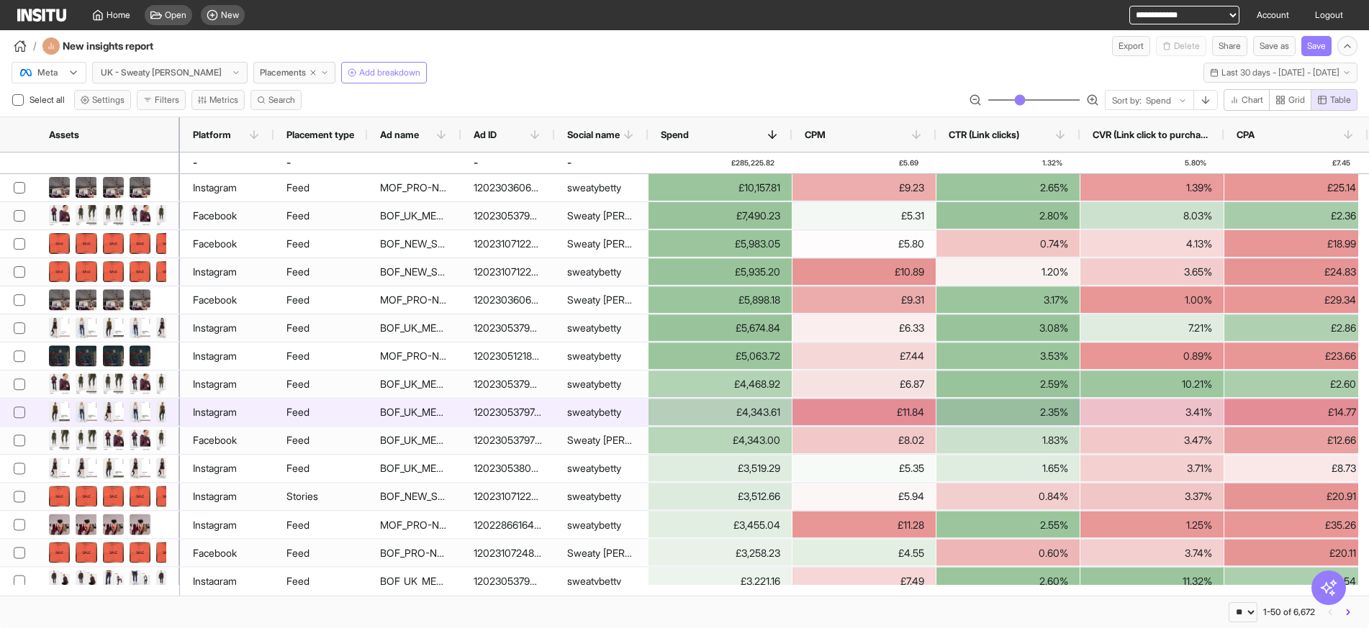
type button "chart"
